Goal: Task Accomplishment & Management: Complete application form

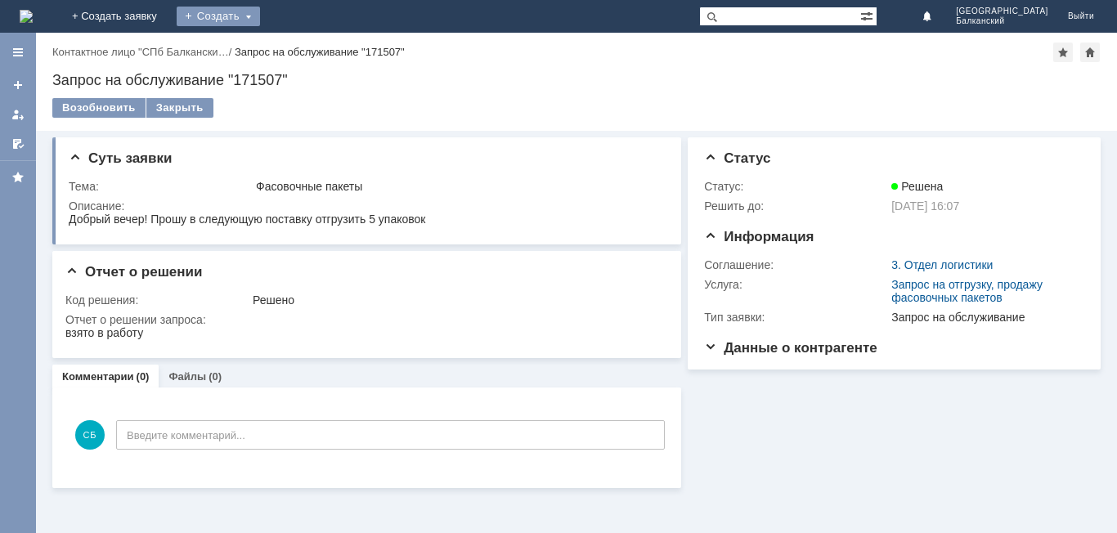
click at [260, 11] on div "Создать" at bounding box center [218, 17] width 83 height 20
click at [167, 12] on link "+ Создать заявку" at bounding box center [114, 16] width 105 height 33
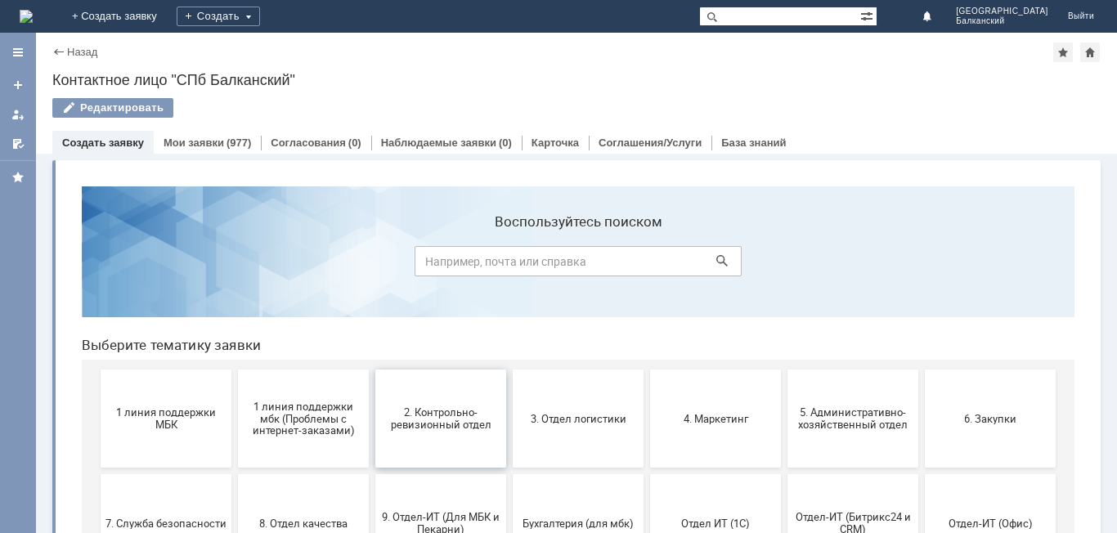
click at [459, 409] on span "2. Контрольно-ревизионный отдел" at bounding box center [440, 418] width 121 height 25
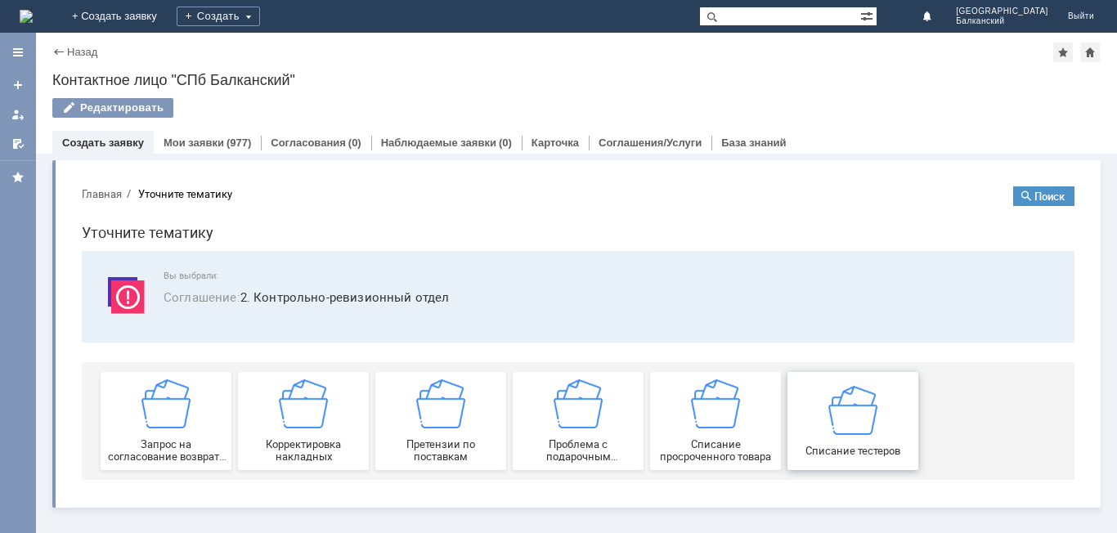
click at [833, 424] on img at bounding box center [852, 409] width 49 height 49
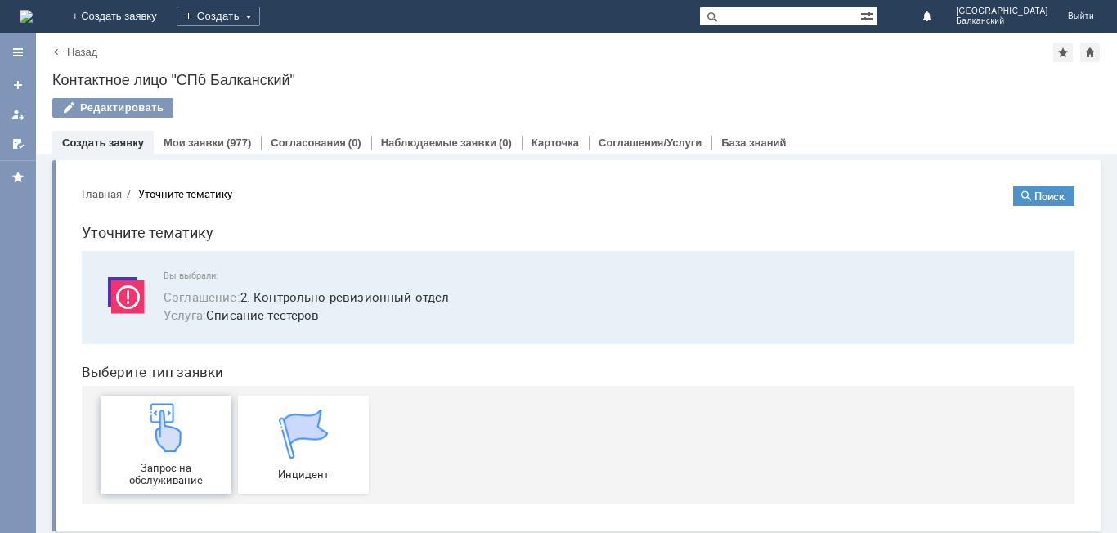
click at [143, 448] on img at bounding box center [165, 427] width 49 height 49
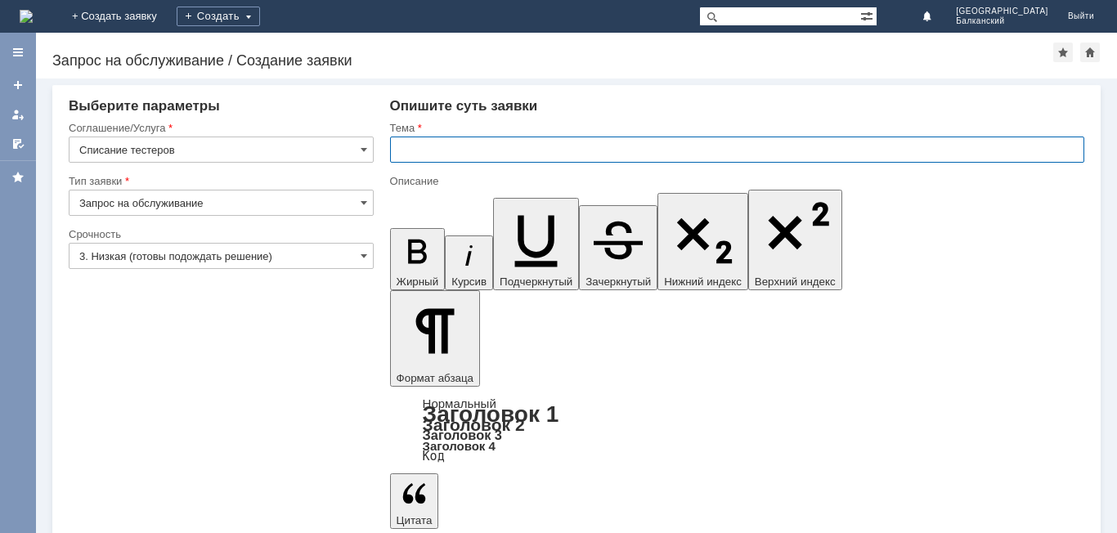
click at [407, 147] on input "text" at bounding box center [737, 150] width 694 height 26
type input "P"
type input "заявка на списание тестеров"
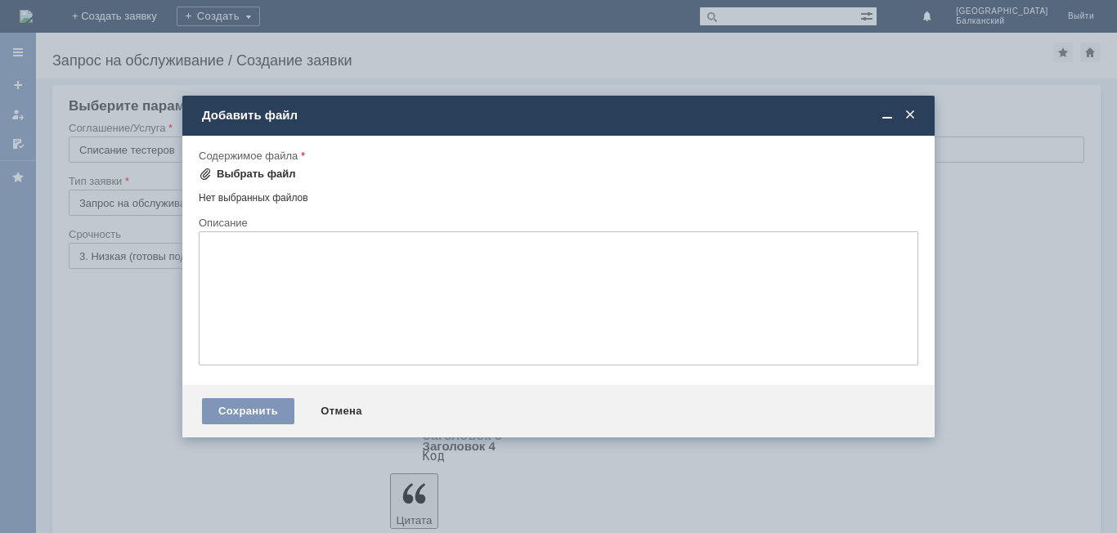
click at [264, 172] on div "Выбрать файл" at bounding box center [256, 174] width 79 height 13
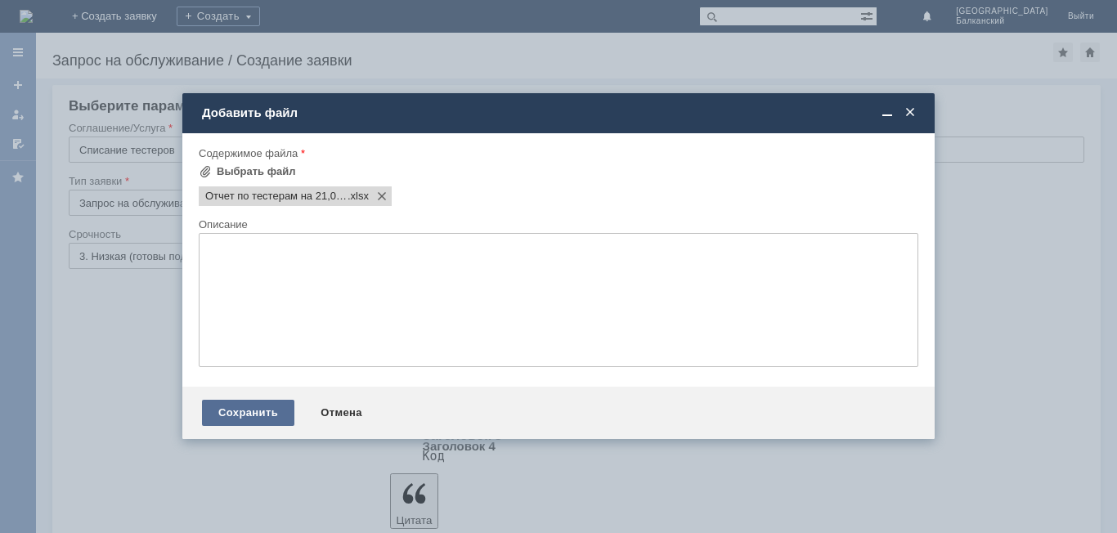
click at [271, 413] on div "Сохранить" at bounding box center [248, 413] width 92 height 26
